Goal: Task Accomplishment & Management: Manage account settings

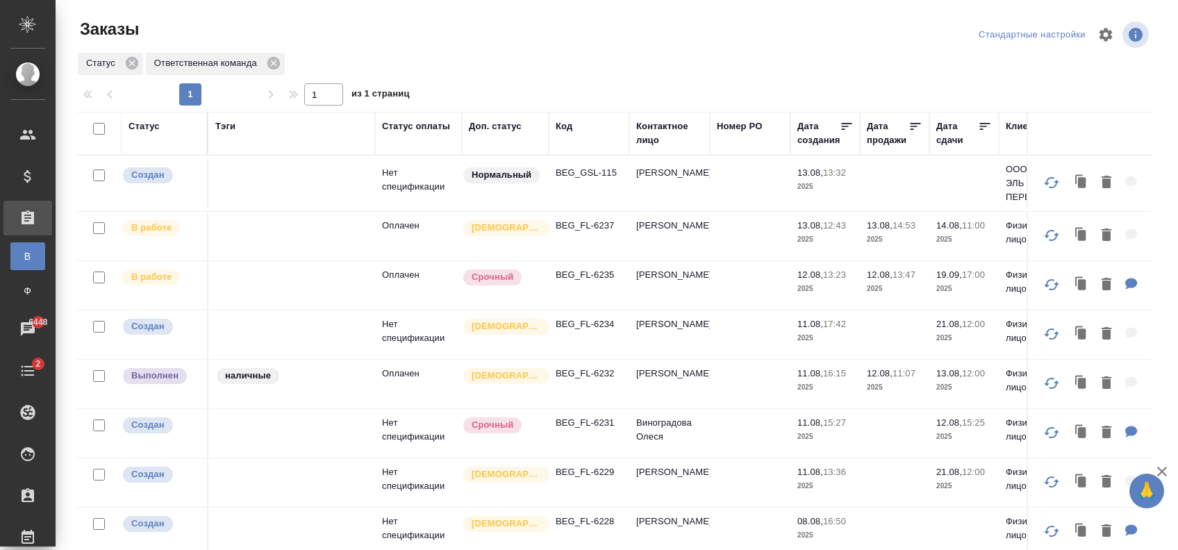
scroll to position [69, 0]
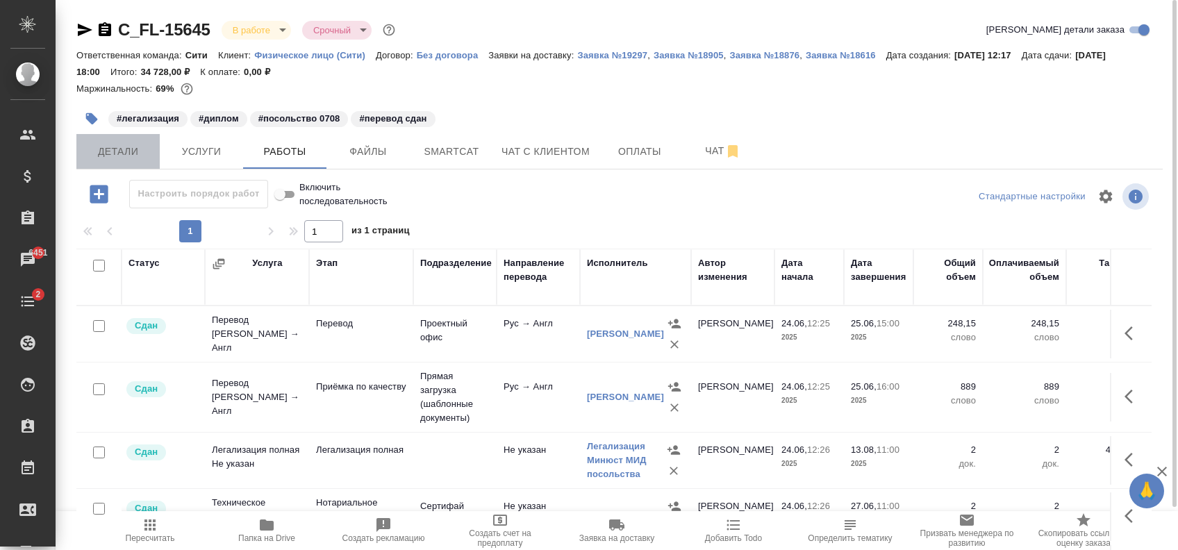
click at [122, 160] on button "Детали" at bounding box center [117, 151] width 83 height 35
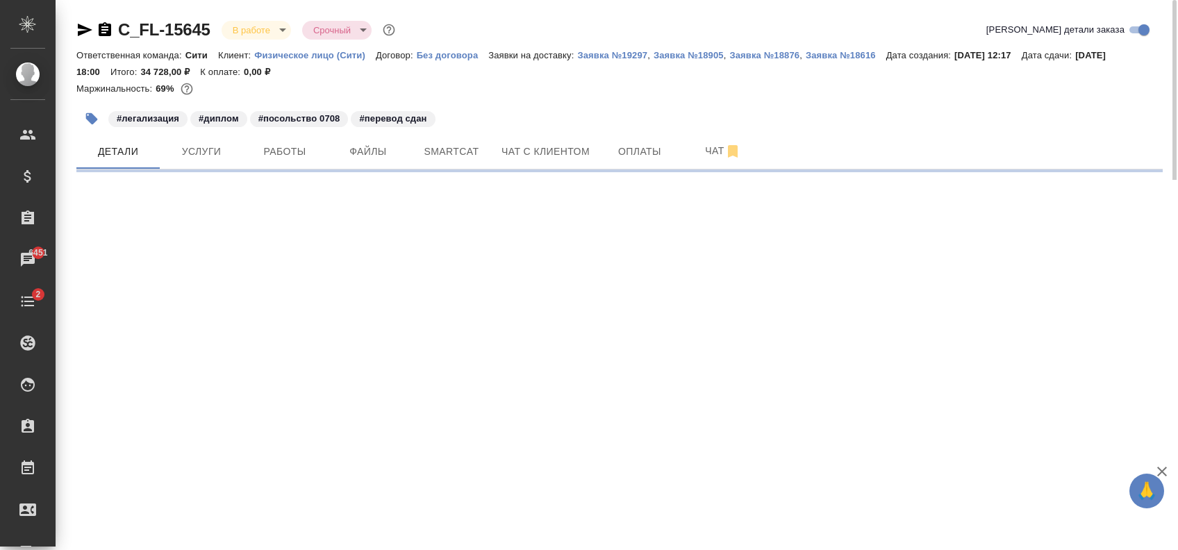
select select "RU"
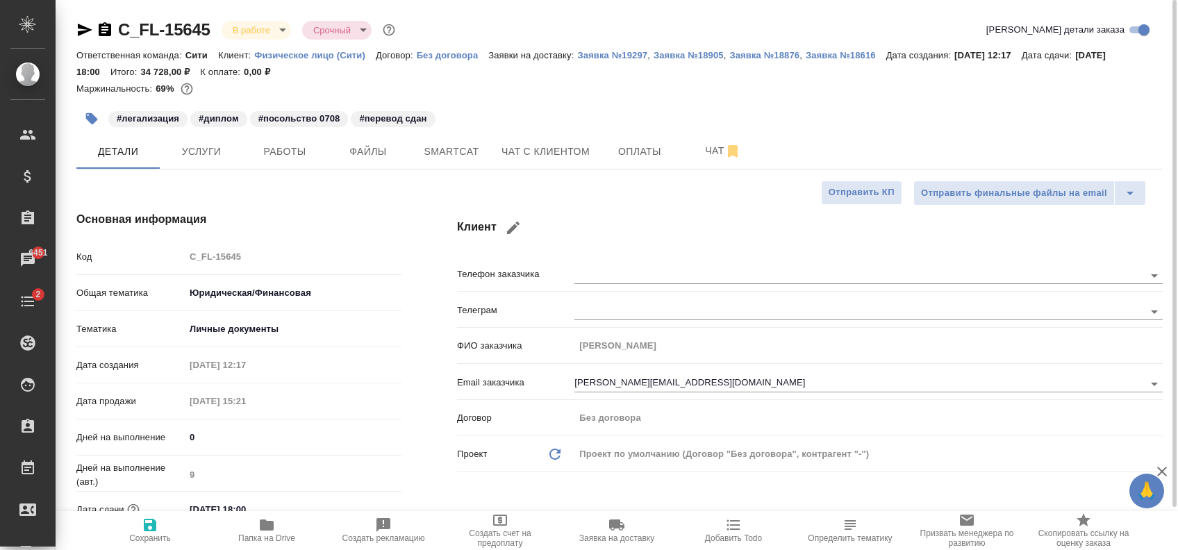
type textarea "x"
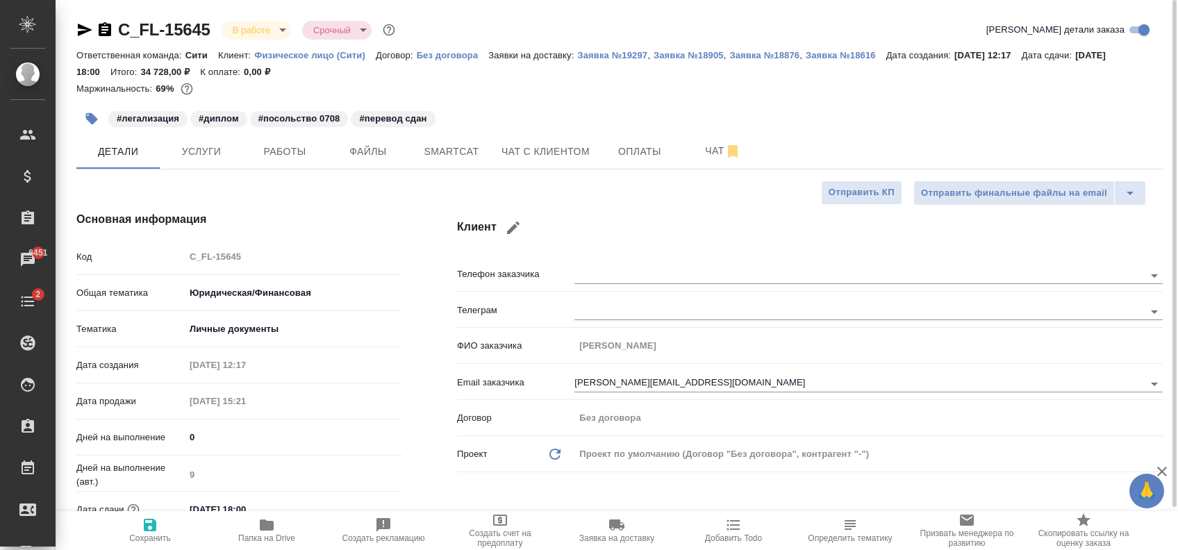
type textarea "x"
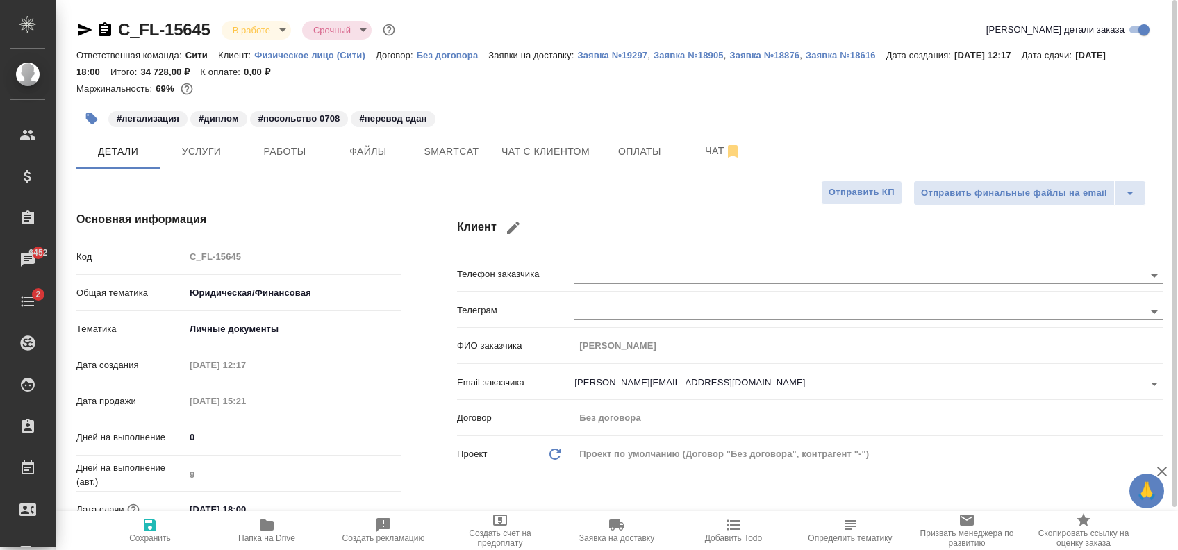
type textarea "x"
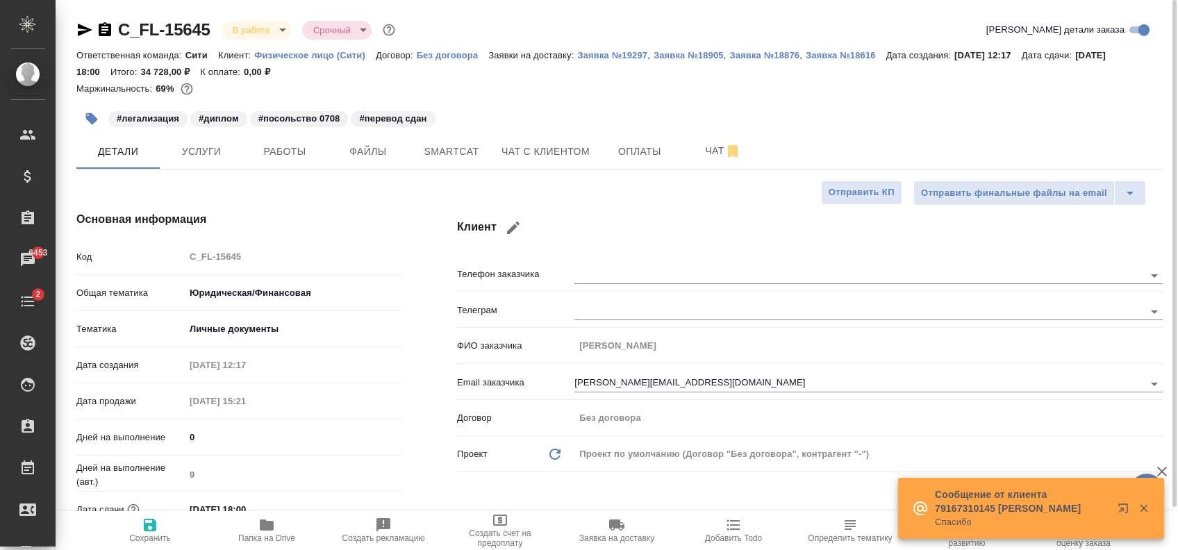
type textarea "x"
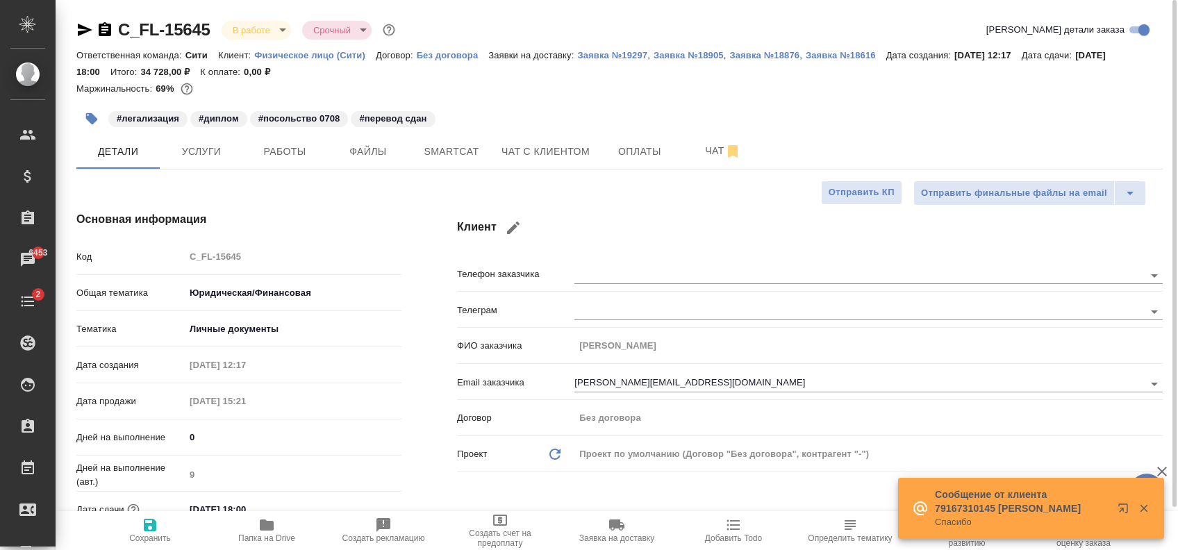
type textarea "x"
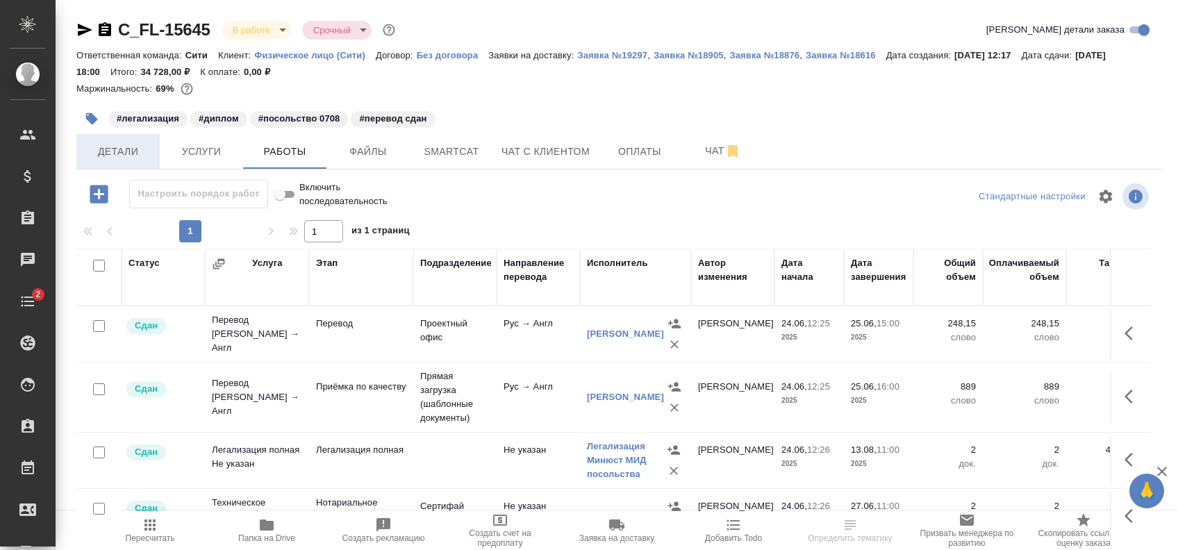
click at [135, 154] on span "Детали" at bounding box center [118, 151] width 67 height 17
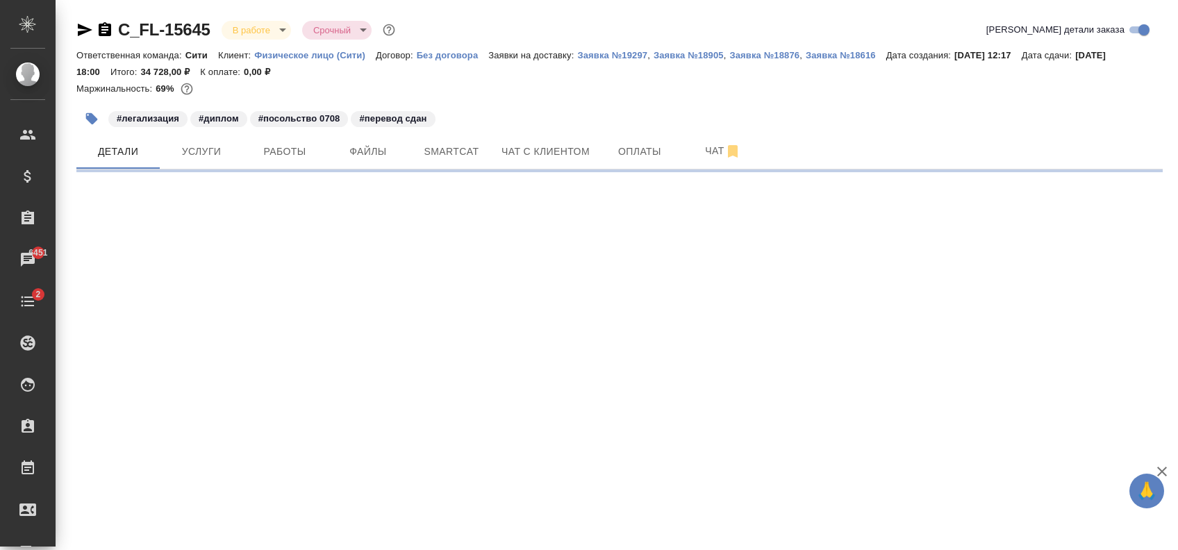
select select "RU"
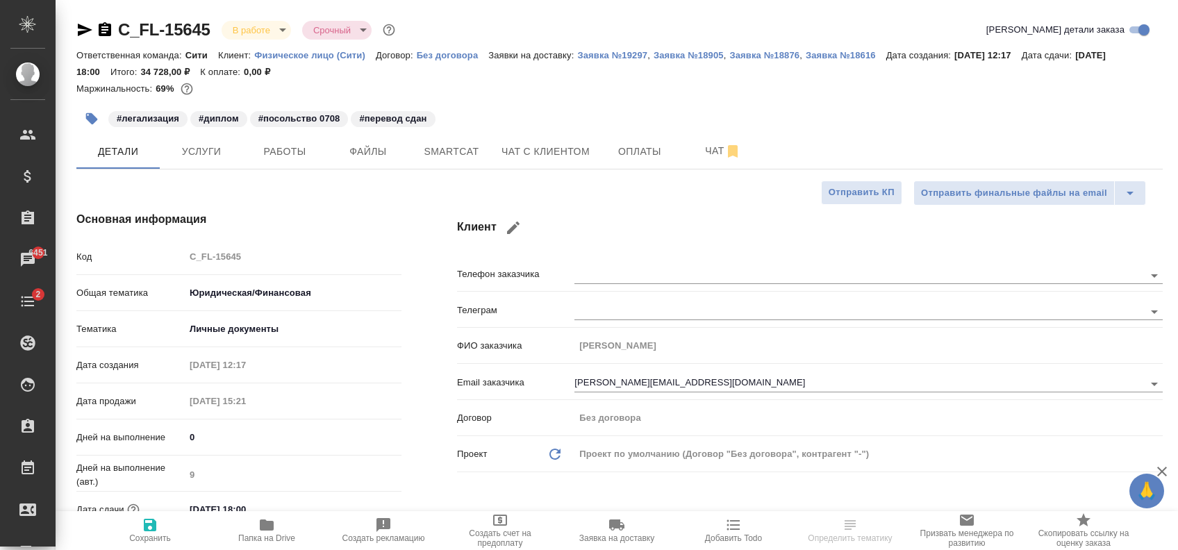
type textarea "x"
type input "[PERSON_NAME]"
type input "Козлова Мария"
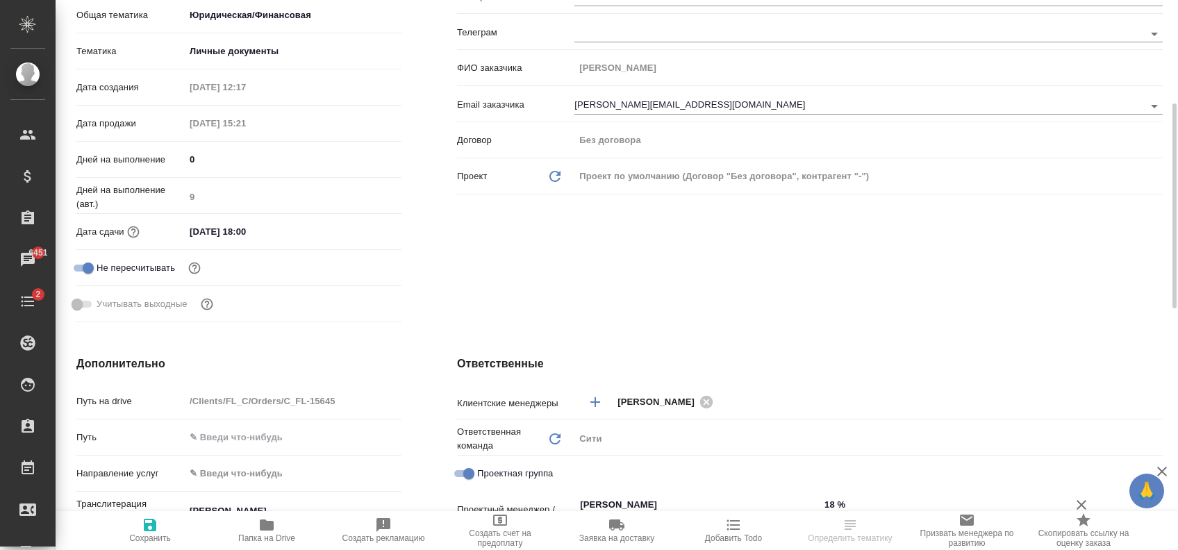
scroll to position [556, 0]
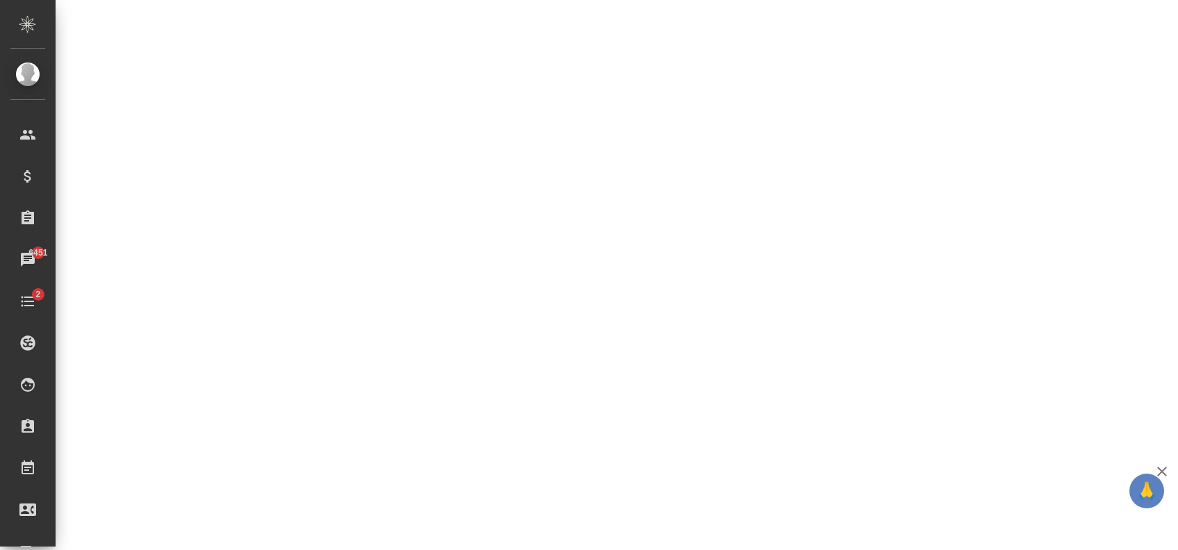
select select "RU"
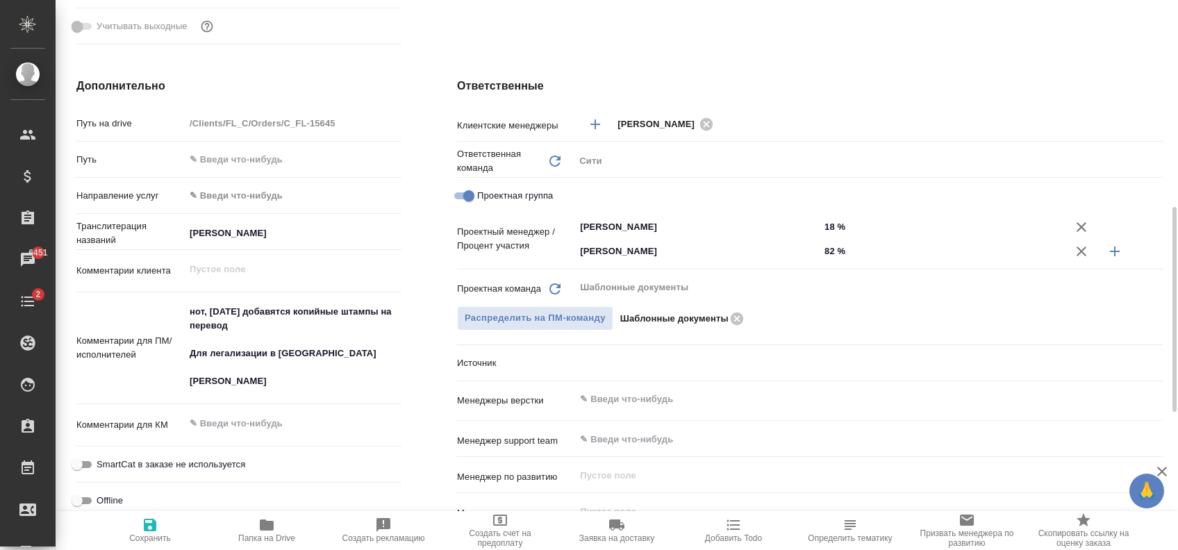
type textarea "x"
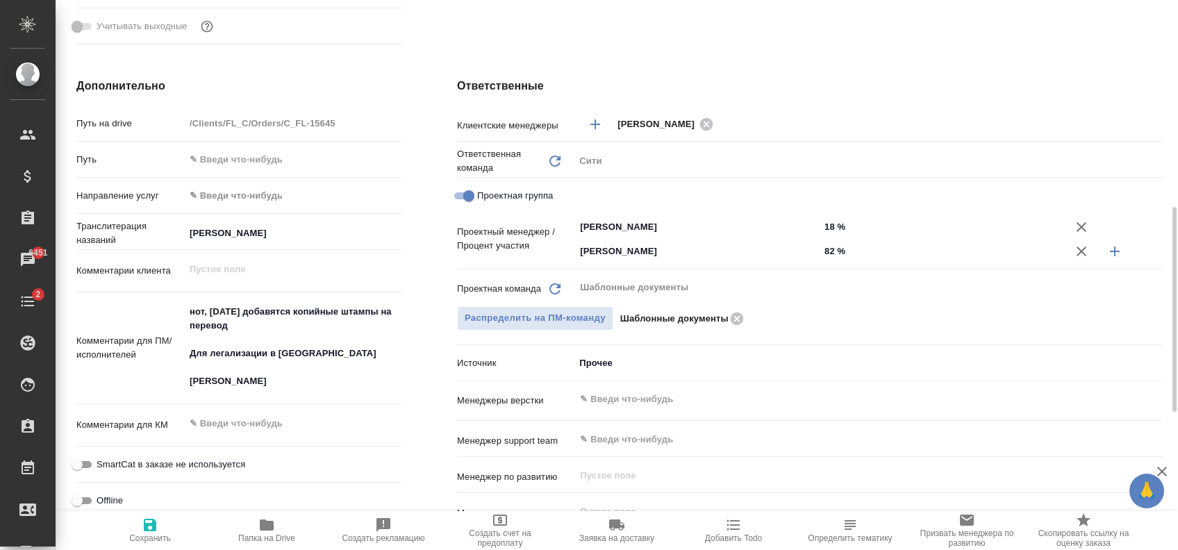
type textarea "x"
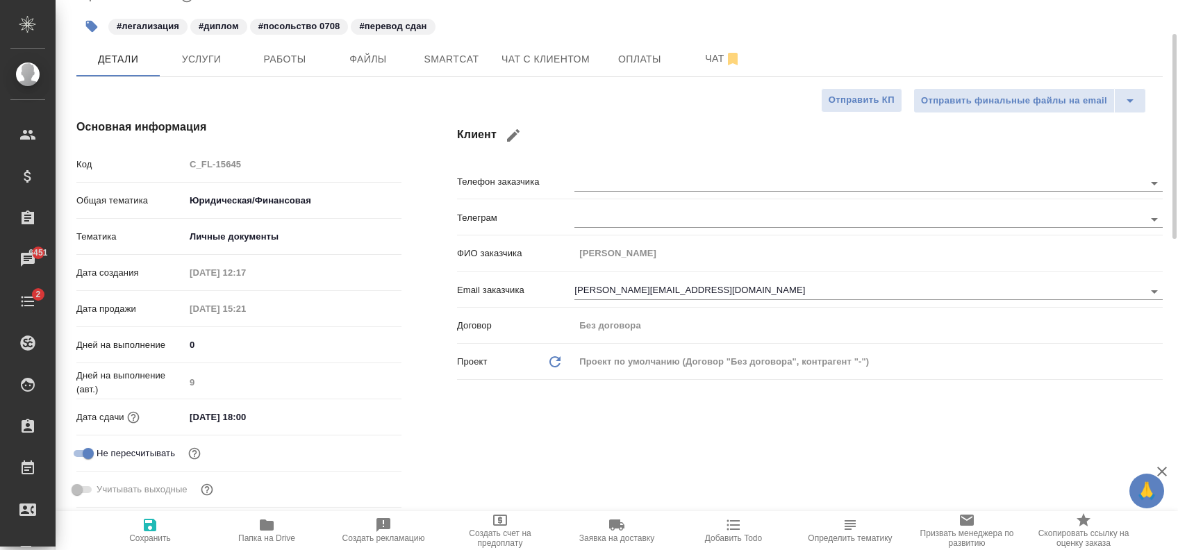
scroll to position [0, 0]
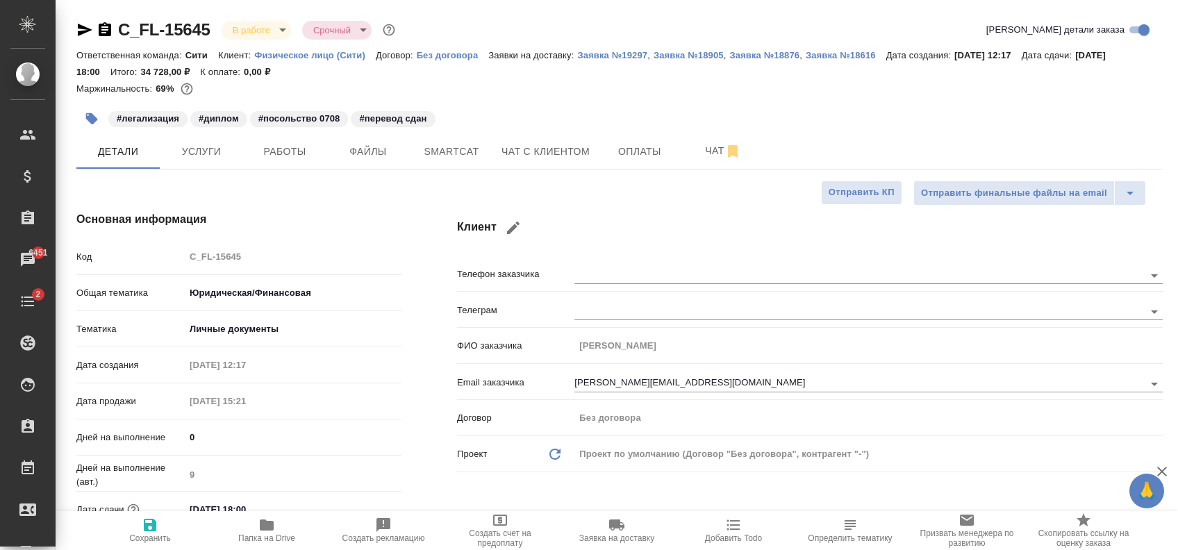
type textarea "x"
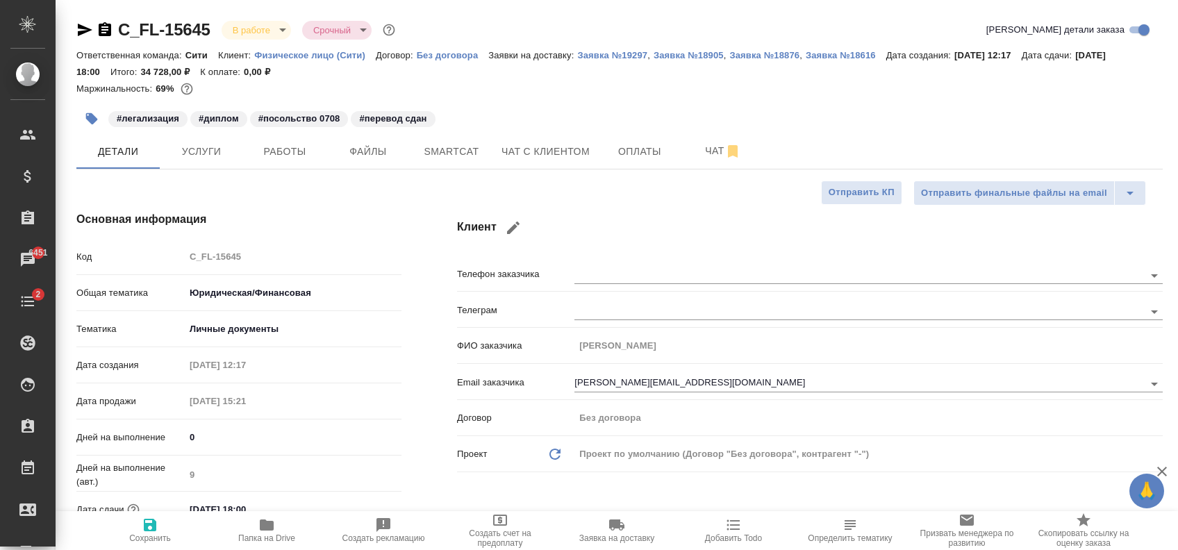
type textarea "x"
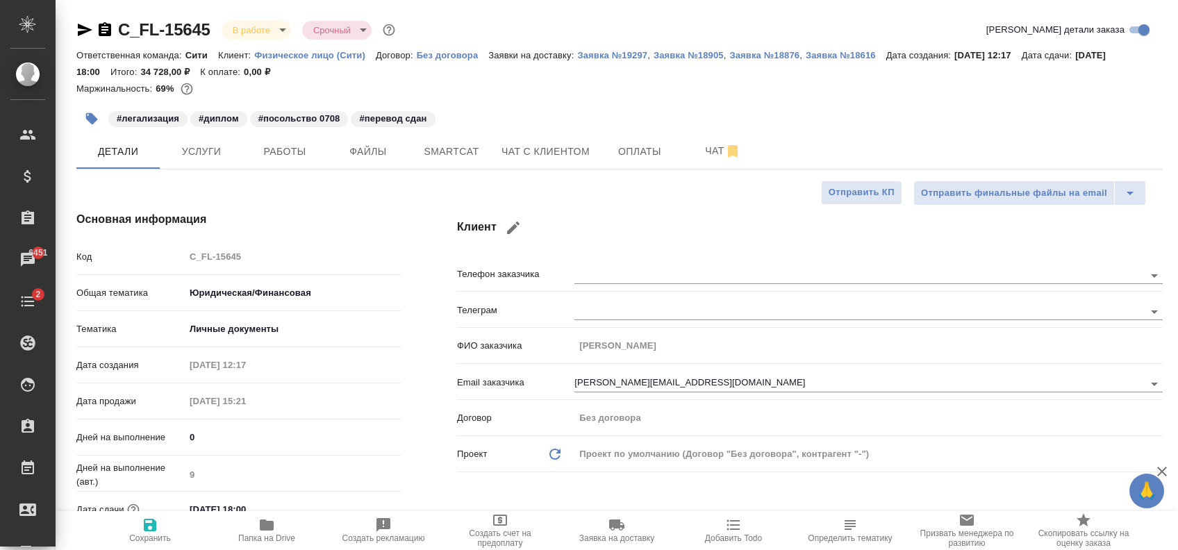
type textarea "x"
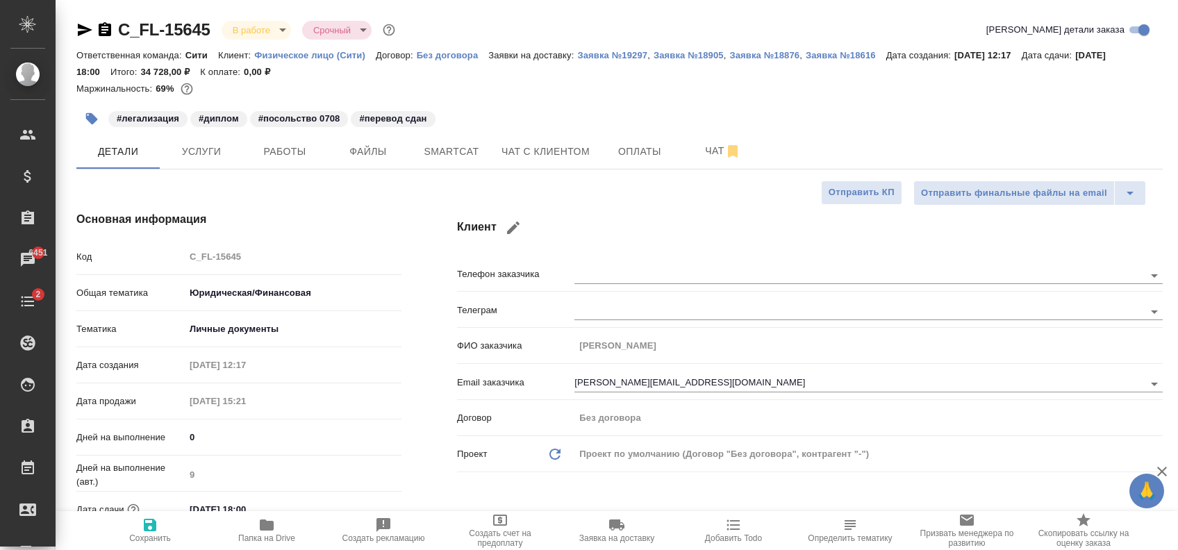
type textarea "x"
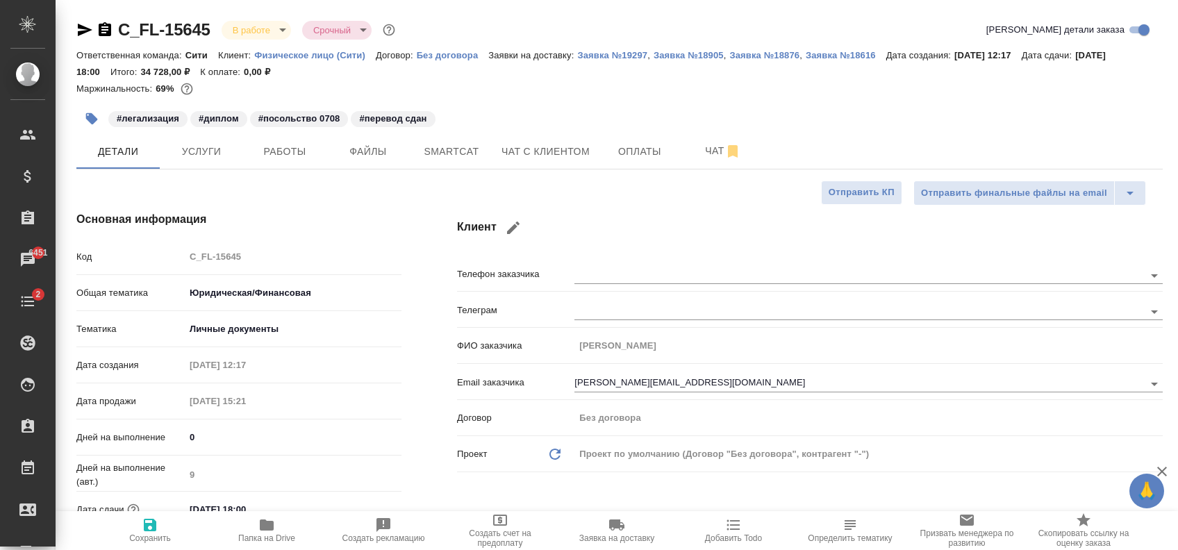
type textarea "x"
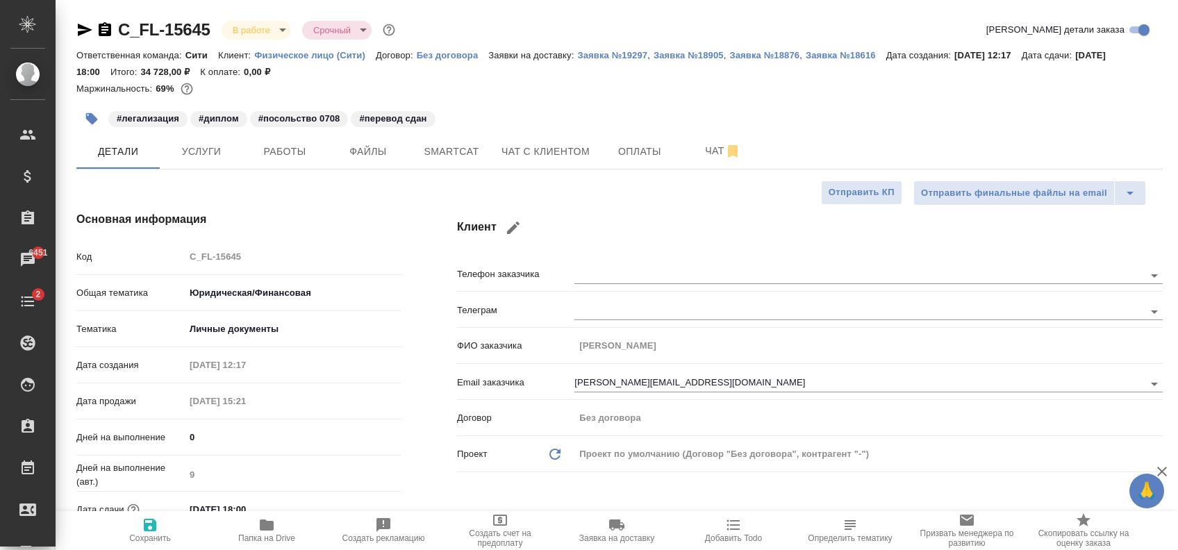
type textarea "x"
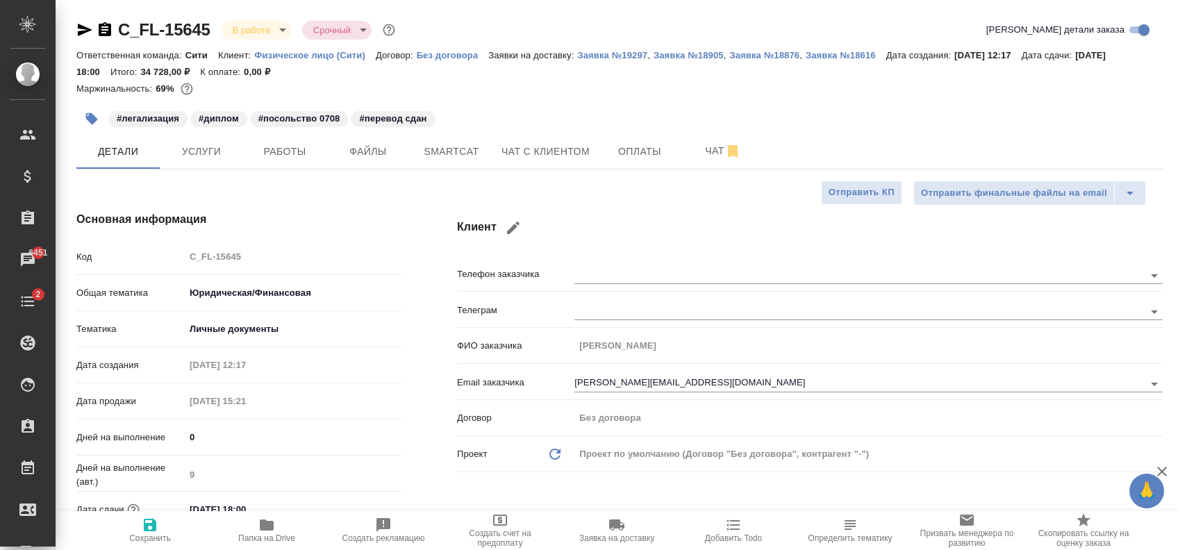
type textarea "x"
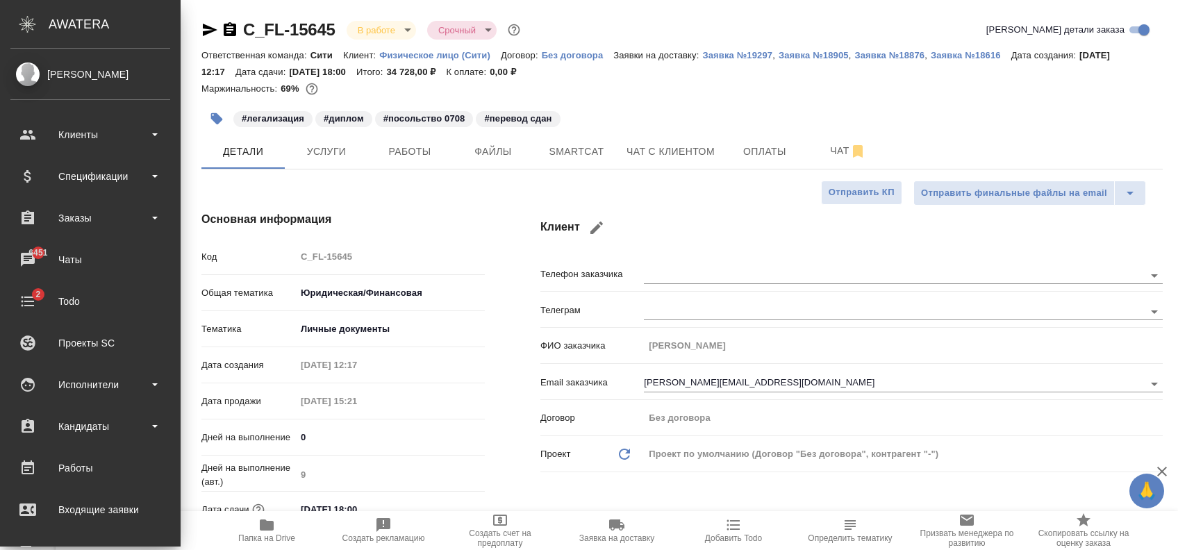
type textarea "x"
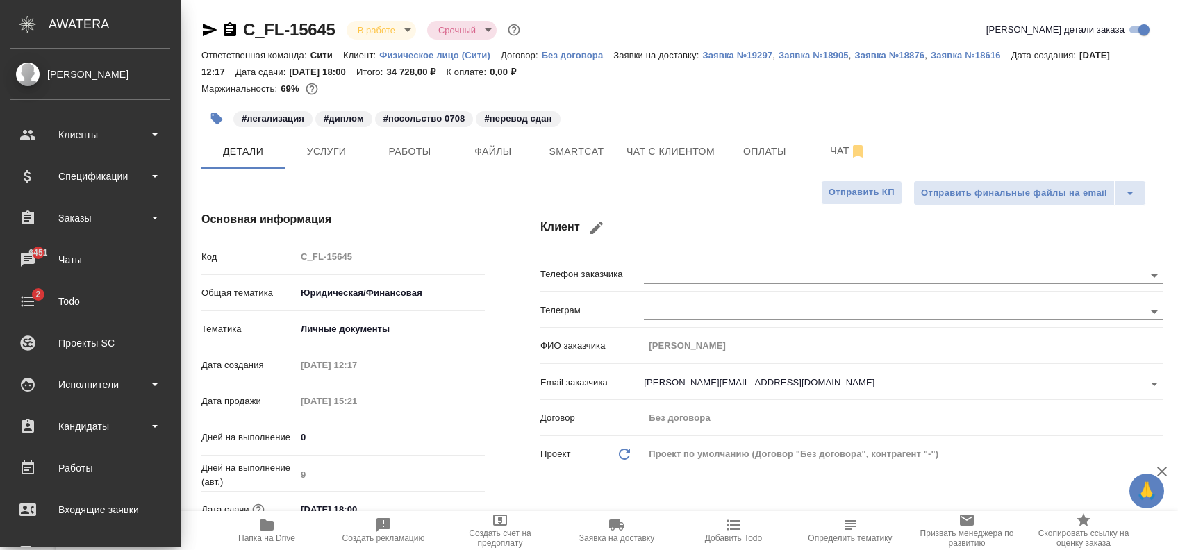
type textarea "x"
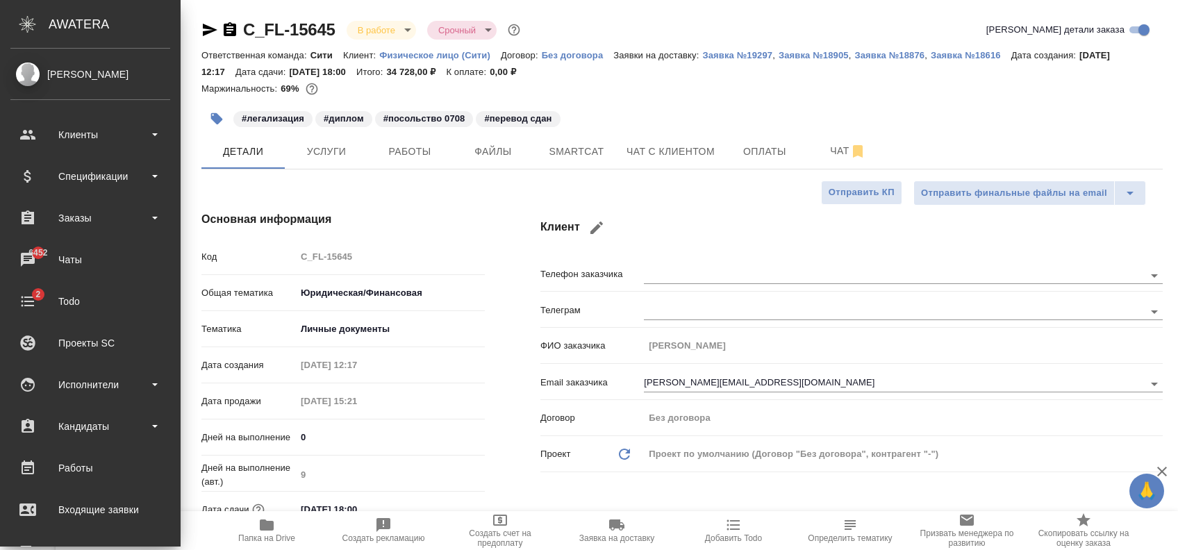
type textarea "x"
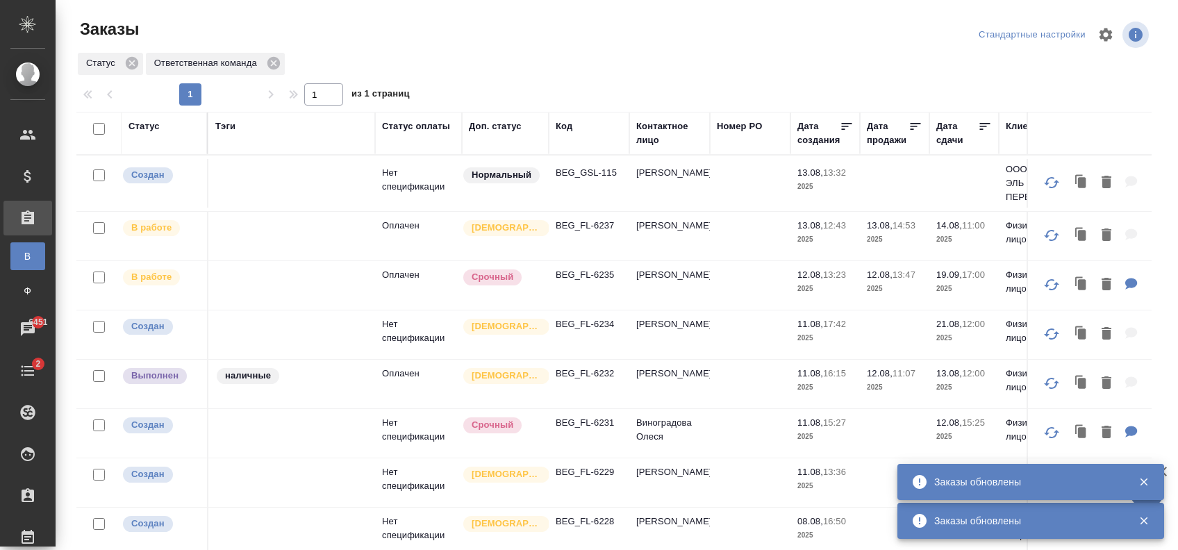
scroll to position [69, 0]
